Goal: Check status: Check status

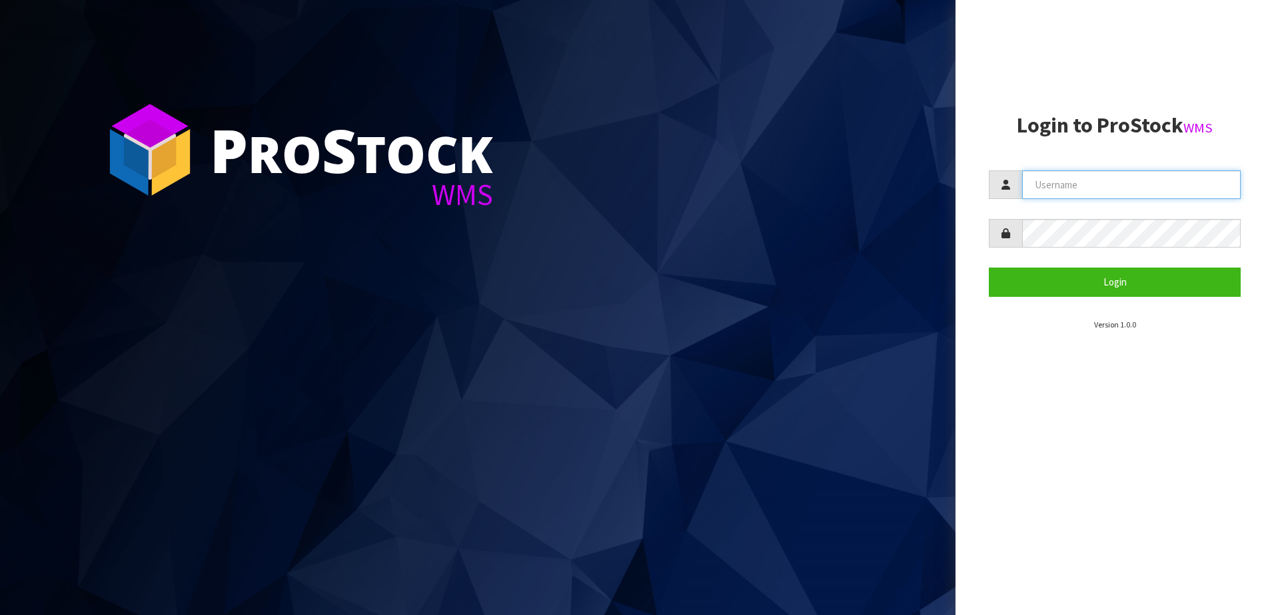
click at [1017, 190] on input "text" at bounding box center [1131, 185] width 218 height 29
paste input "YOURREFORMER"
type input "YOURREFORMER"
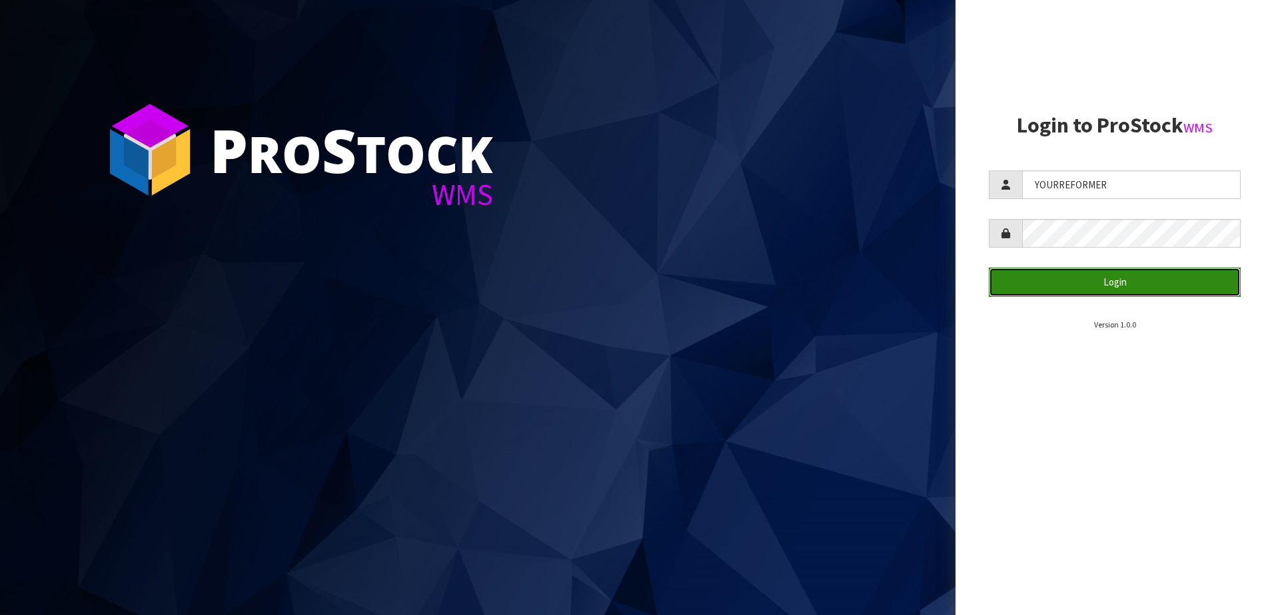
click at [1017, 284] on button "Login" at bounding box center [1114, 282] width 252 height 29
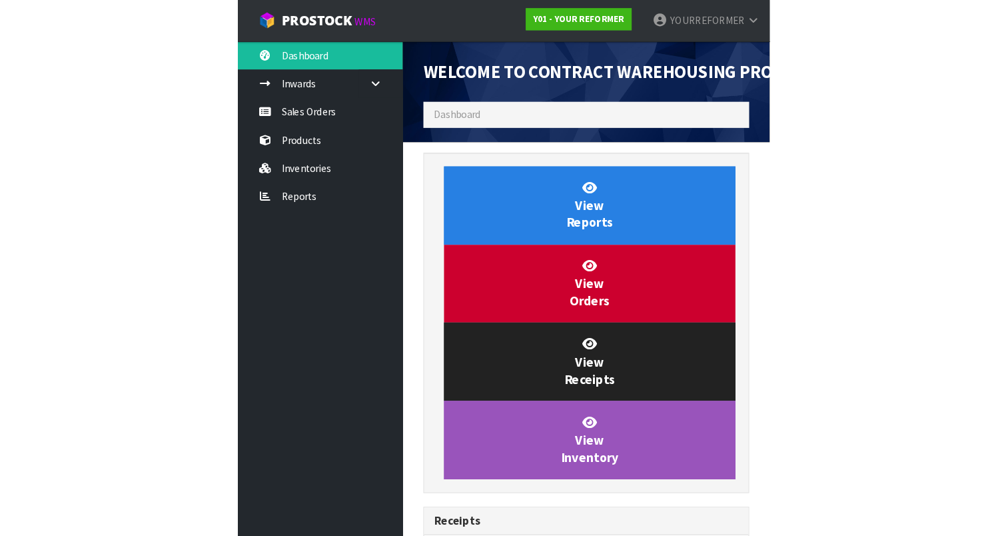
scroll to position [650, 414]
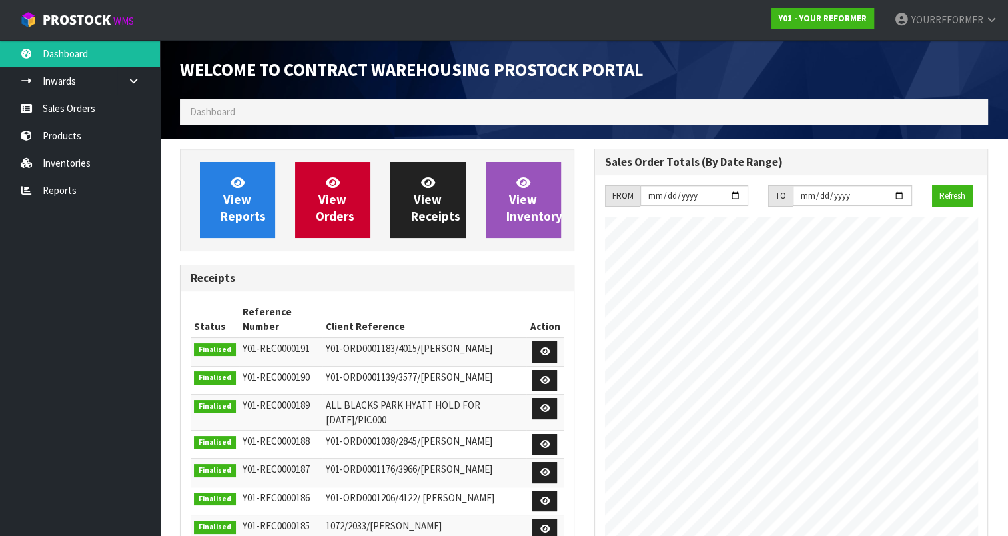
click at [557, 108] on ol "Dashboard" at bounding box center [584, 111] width 808 height 25
click at [570, 111] on ol "Dashboard" at bounding box center [584, 111] width 808 height 25
click at [212, 109] on span "Dashboard" at bounding box center [212, 111] width 45 height 13
click at [226, 109] on span "Dashboard" at bounding box center [212, 111] width 45 height 13
click at [110, 105] on link "Sales Orders" at bounding box center [80, 108] width 160 height 27
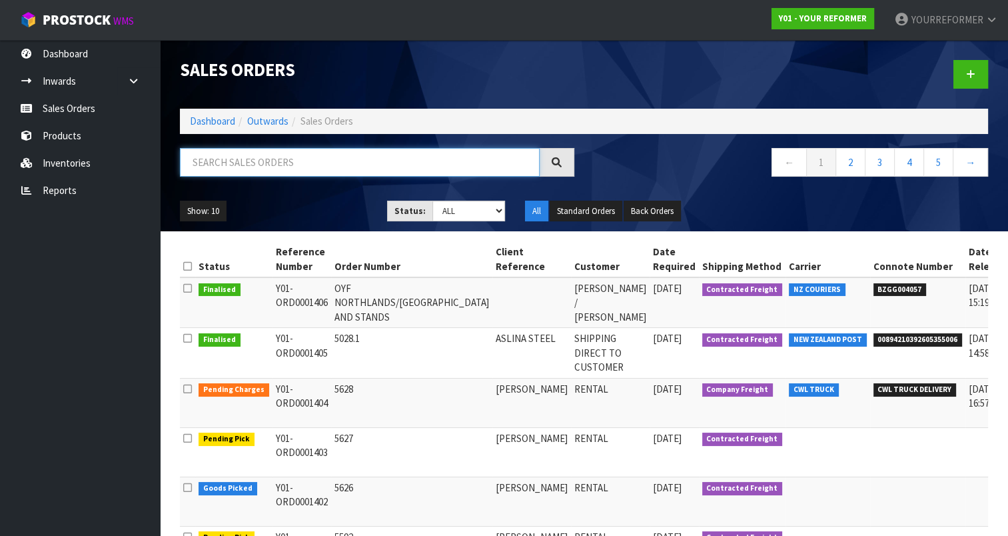
click at [287, 165] on input "text" at bounding box center [360, 162] width 360 height 29
drag, startPoint x: 758, startPoint y: 288, endPoint x: 794, endPoint y: 288, distance: 36.0
click at [873, 288] on span "BZGG004057" at bounding box center [899, 289] width 53 height 13
drag, startPoint x: 800, startPoint y: 288, endPoint x: 818, endPoint y: 292, distance: 18.3
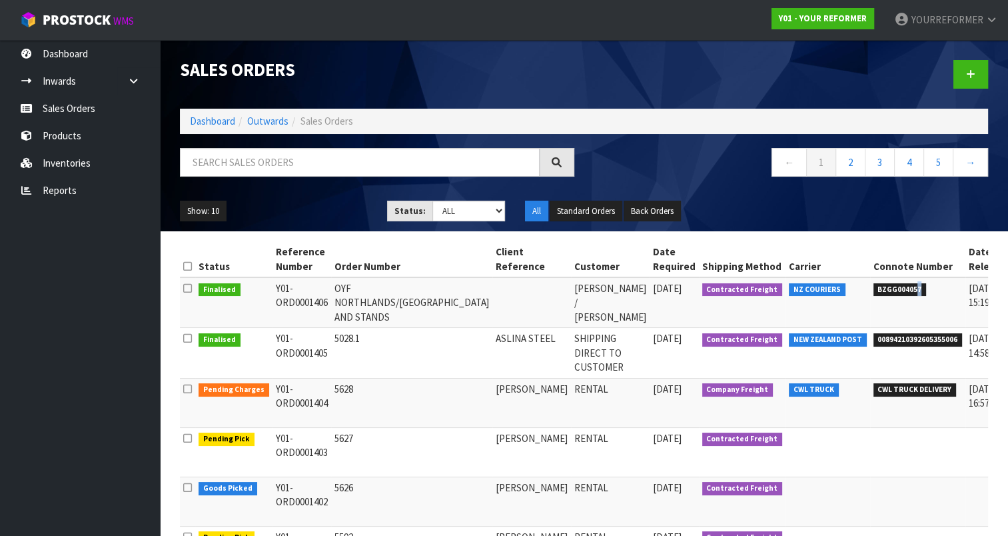
click at [873, 292] on li "BZGG004057" at bounding box center [917, 288] width 89 height 14
click at [873, 293] on li "BZGG004057" at bounding box center [917, 288] width 89 height 14
drag, startPoint x: 328, startPoint y: 301, endPoint x: 412, endPoint y: 300, distance: 84.6
click at [412, 300] on td "OYF NORTHLANDS/[GEOGRAPHIC_DATA] AND STANDS" at bounding box center [411, 302] width 161 height 51
drag, startPoint x: 412, startPoint y: 300, endPoint x: 420, endPoint y: 301, distance: 7.4
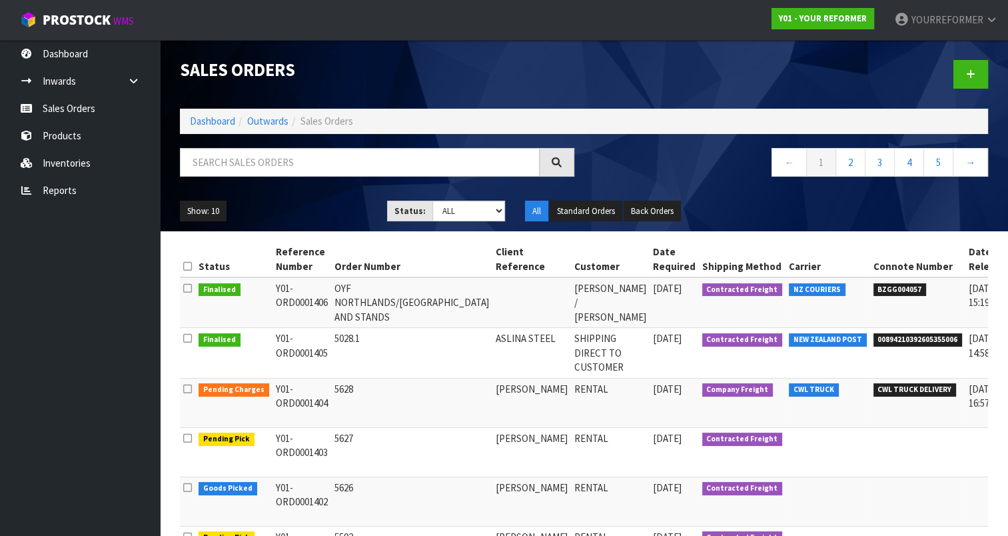
click at [420, 301] on td "OYF NORTHLANDS/[GEOGRAPHIC_DATA] AND STANDS" at bounding box center [411, 302] width 161 height 51
click at [422, 301] on td "OYF NORTHLANDS/[GEOGRAPHIC_DATA] AND STANDS" at bounding box center [411, 302] width 161 height 51
drag, startPoint x: 423, startPoint y: 300, endPoint x: 332, endPoint y: 301, distance: 90.6
click at [332, 301] on td "OYF NORTHLANDS/[GEOGRAPHIC_DATA] AND STANDS" at bounding box center [411, 302] width 161 height 51
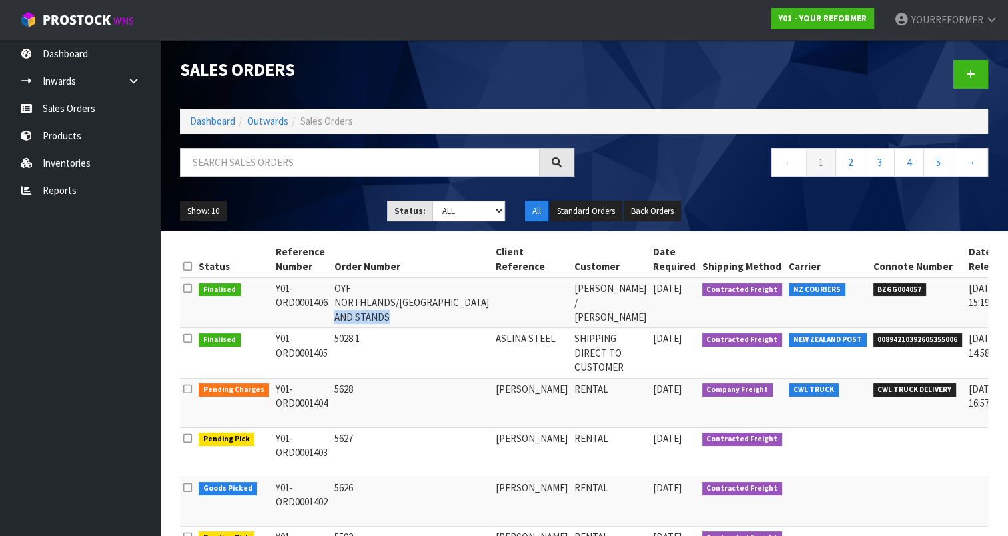
drag, startPoint x: 330, startPoint y: 316, endPoint x: 384, endPoint y: 317, distance: 53.3
click at [384, 317] on td "OYF NORTHLANDS/[GEOGRAPHIC_DATA] AND STANDS" at bounding box center [411, 302] width 161 height 51
click at [571, 314] on td "[PERSON_NAME] / [PERSON_NAME]" at bounding box center [610, 302] width 79 height 51
click at [571, 316] on td "[PERSON_NAME] / [PERSON_NAME]" at bounding box center [610, 302] width 79 height 51
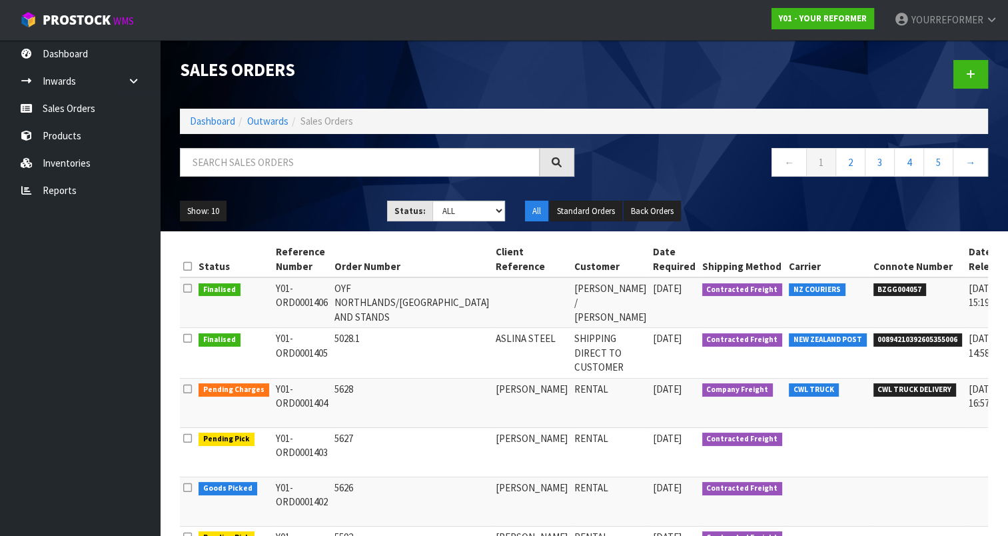
click at [649, 308] on td "[DATE]" at bounding box center [673, 302] width 49 height 51
click at [649, 306] on td "[DATE]" at bounding box center [673, 302] width 49 height 51
click at [649, 299] on td "[DATE]" at bounding box center [673, 302] width 49 height 51
click at [649, 302] on td "[DATE]" at bounding box center [673, 302] width 49 height 51
click at [649, 298] on td "[DATE]" at bounding box center [673, 302] width 49 height 51
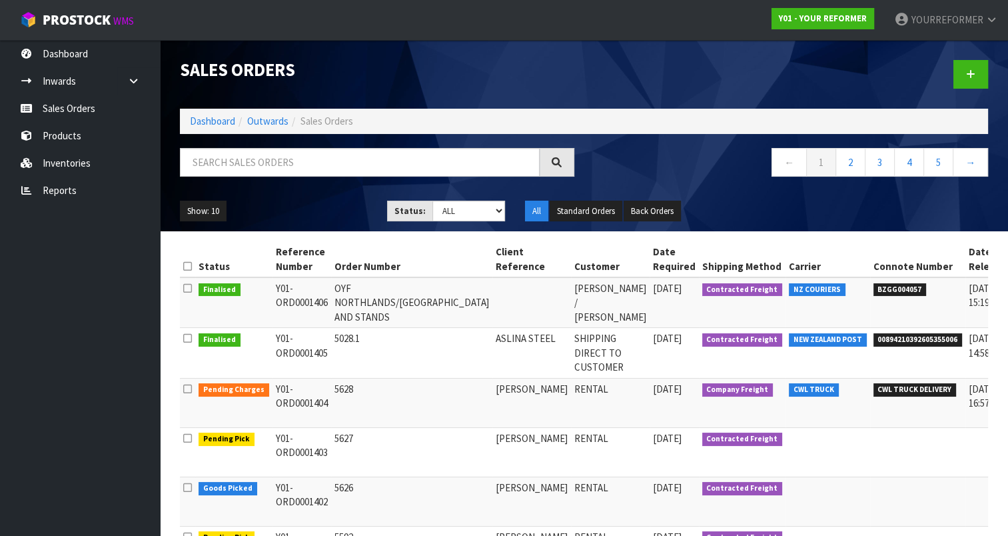
click at [649, 302] on td "[DATE]" at bounding box center [673, 302] width 49 height 51
click at [649, 298] on td "[DATE]" at bounding box center [673, 302] width 49 height 51
click at [649, 302] on td "[DATE]" at bounding box center [673, 302] width 49 height 51
